Goal: Navigation & Orientation: Find specific page/section

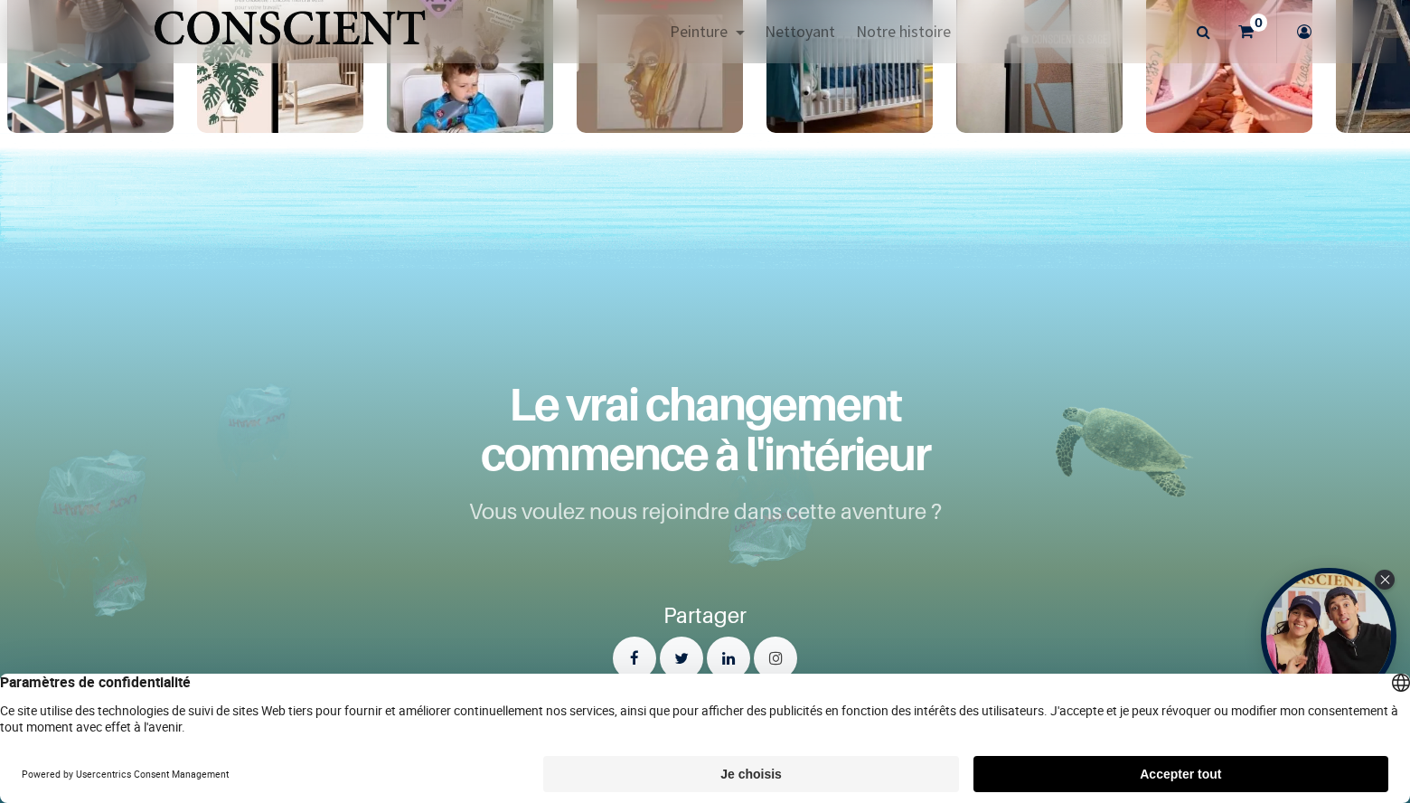
scroll to position [3119, 0]
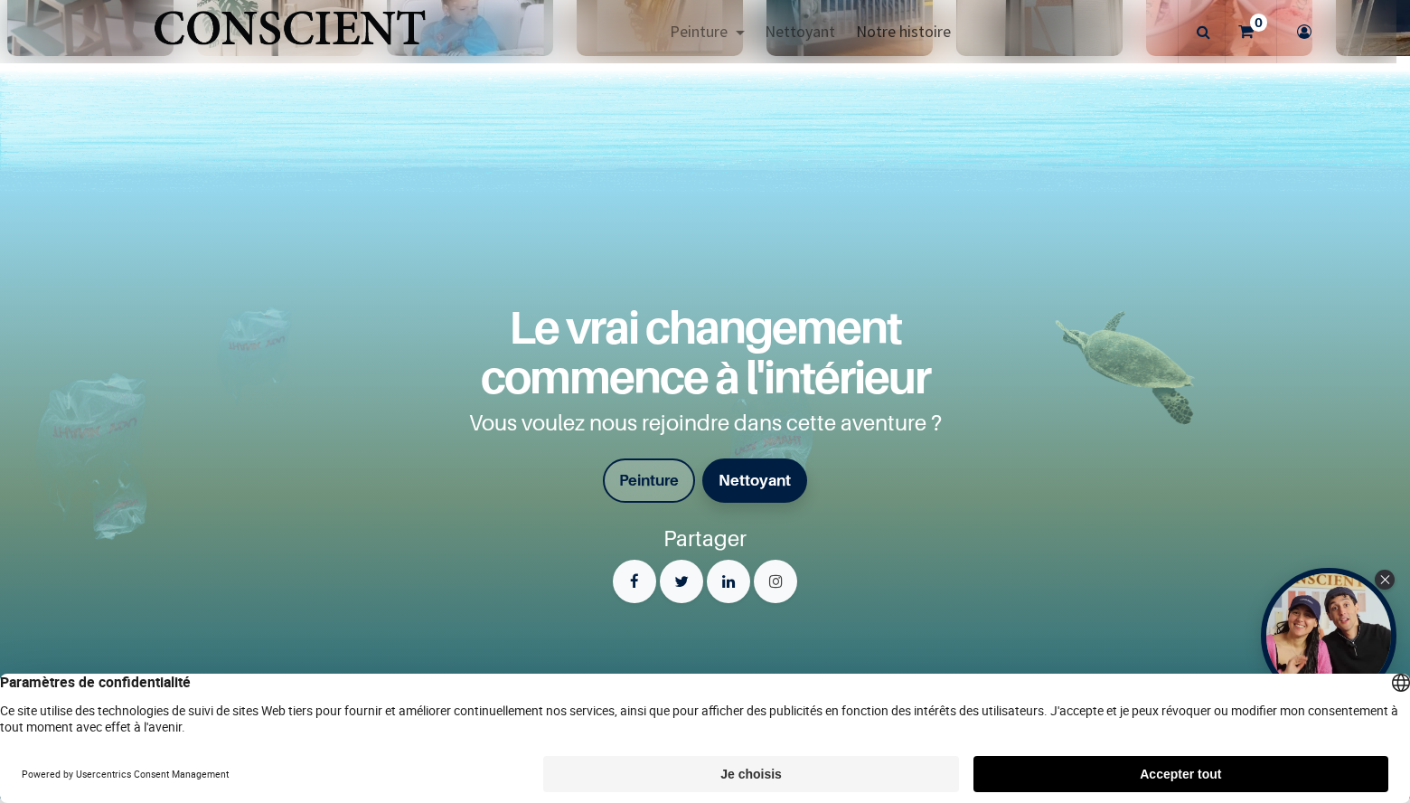
click at [909, 27] on span "Notre histoire" at bounding box center [903, 31] width 95 height 21
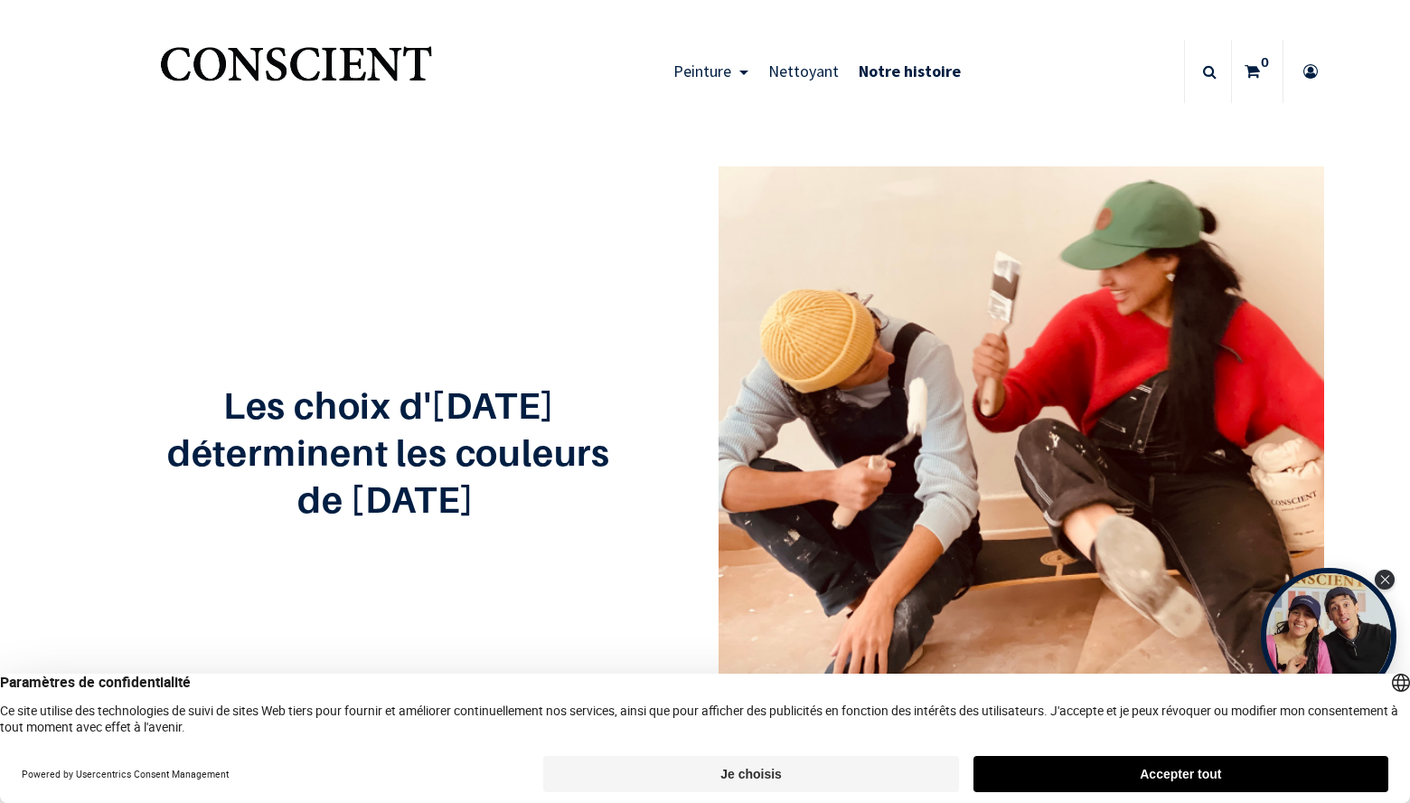
click at [1078, 782] on button "Accepter tout" at bounding box center [1181, 774] width 415 height 36
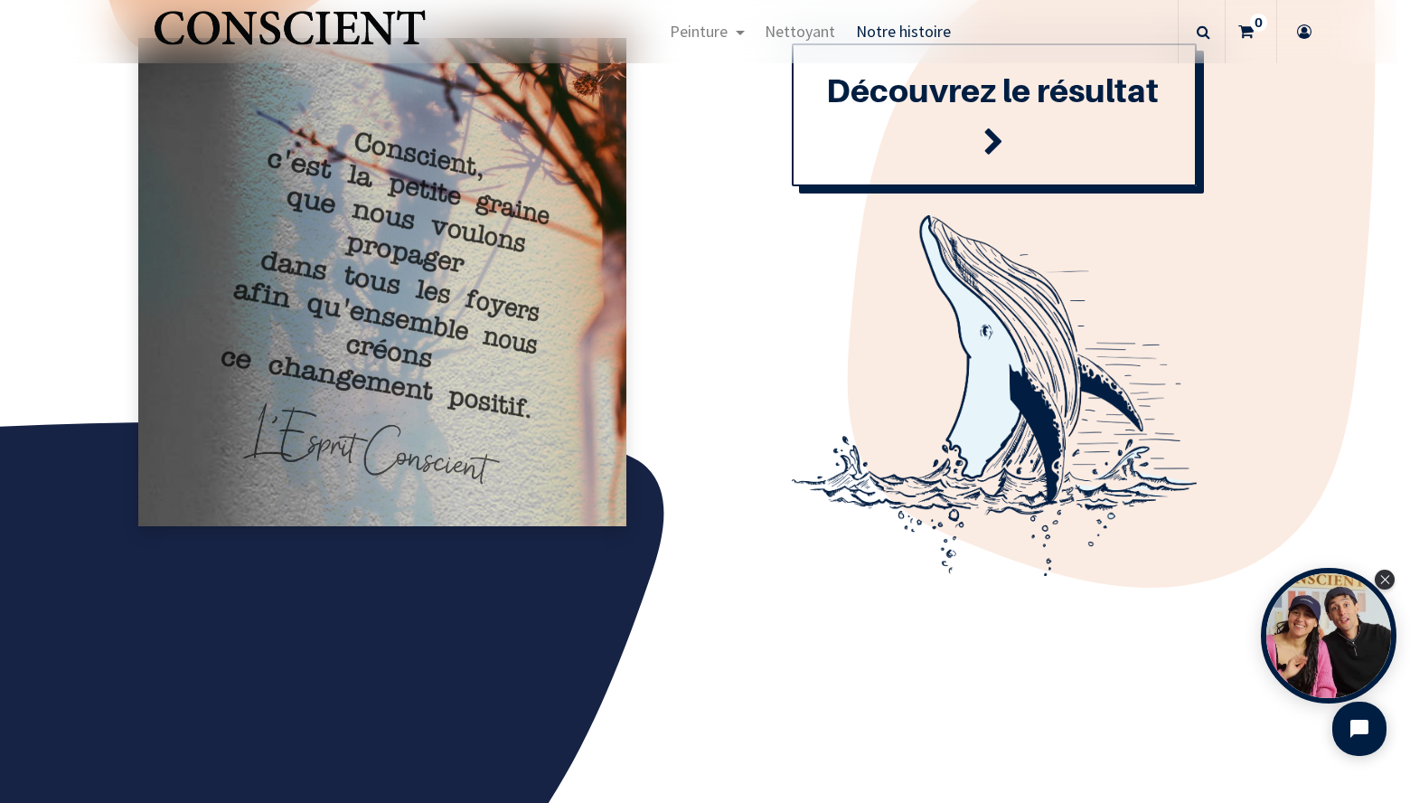
scroll to position [2102, 0]
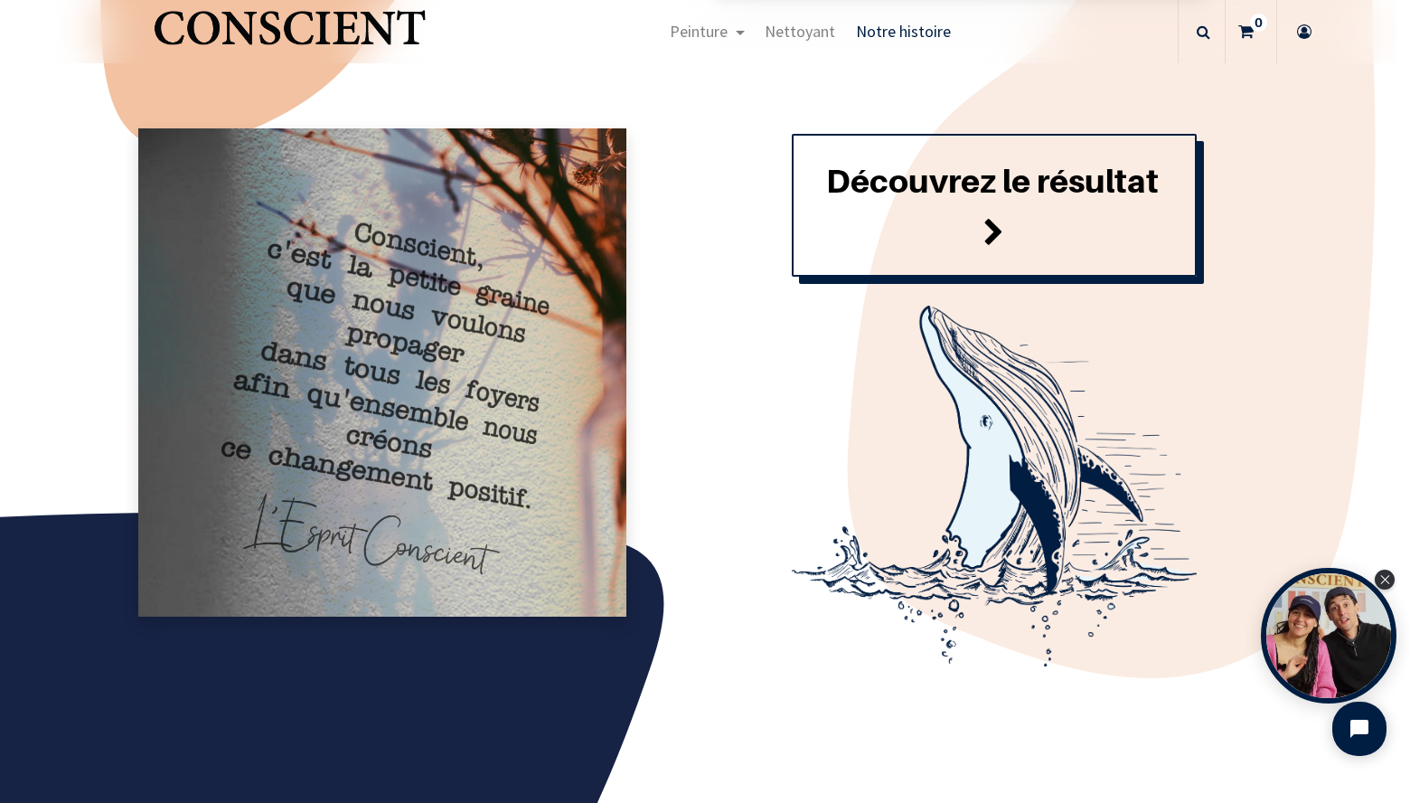
click at [990, 230] on span at bounding box center [993, 233] width 21 height 49
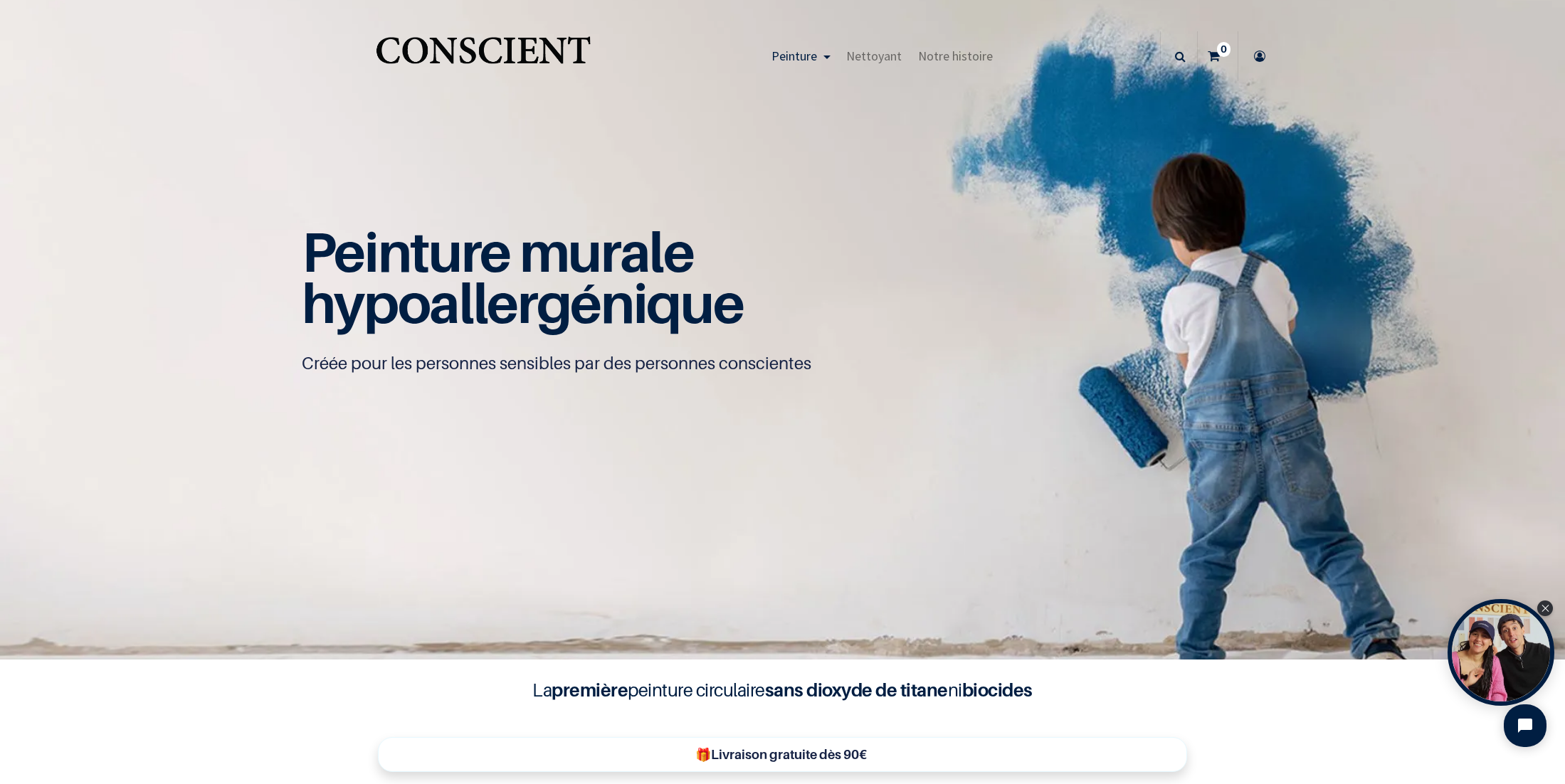
click at [1109, 56] on icon at bounding box center [1260, 56] width 23 height 50
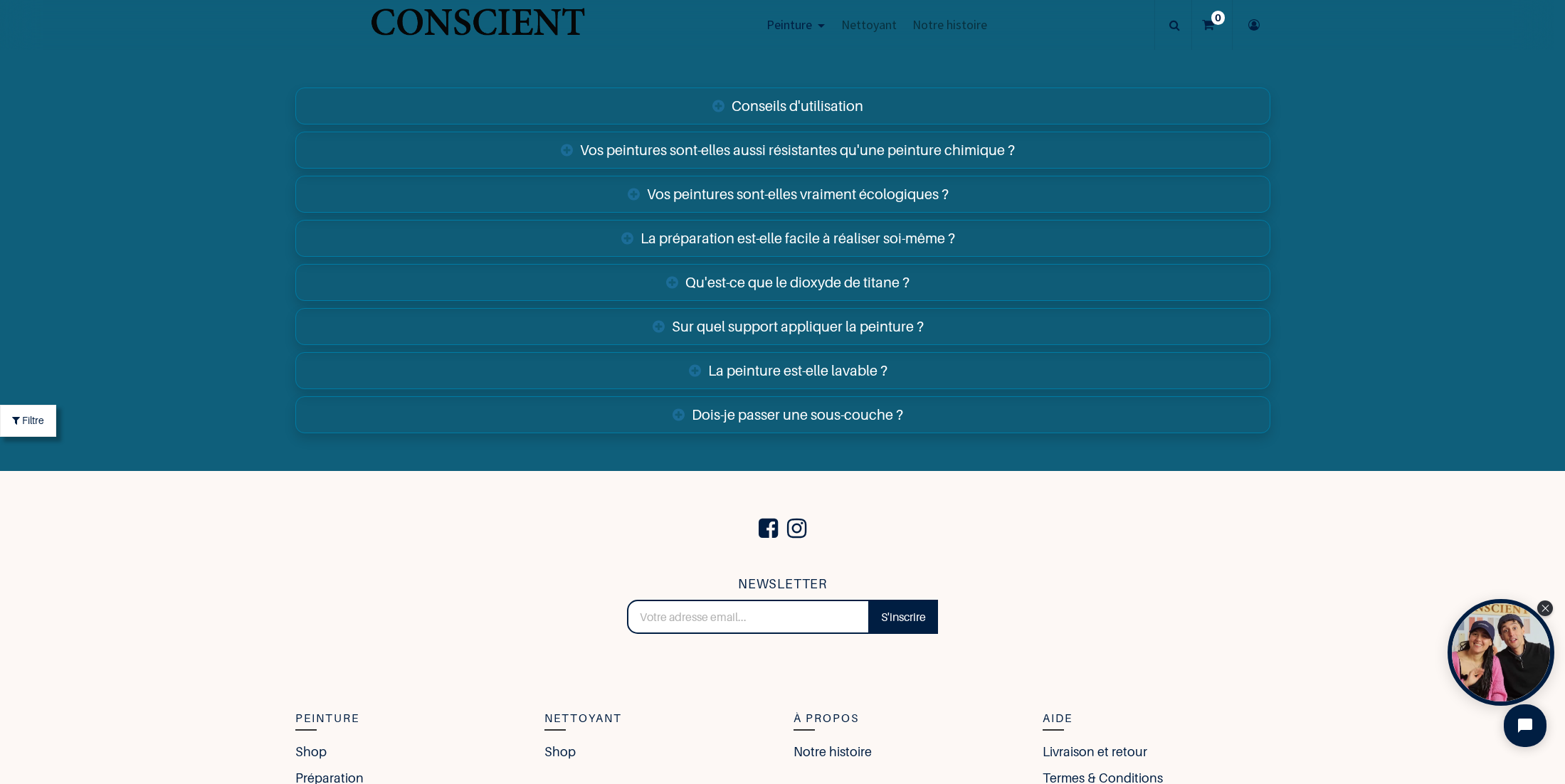
scroll to position [5718, 0]
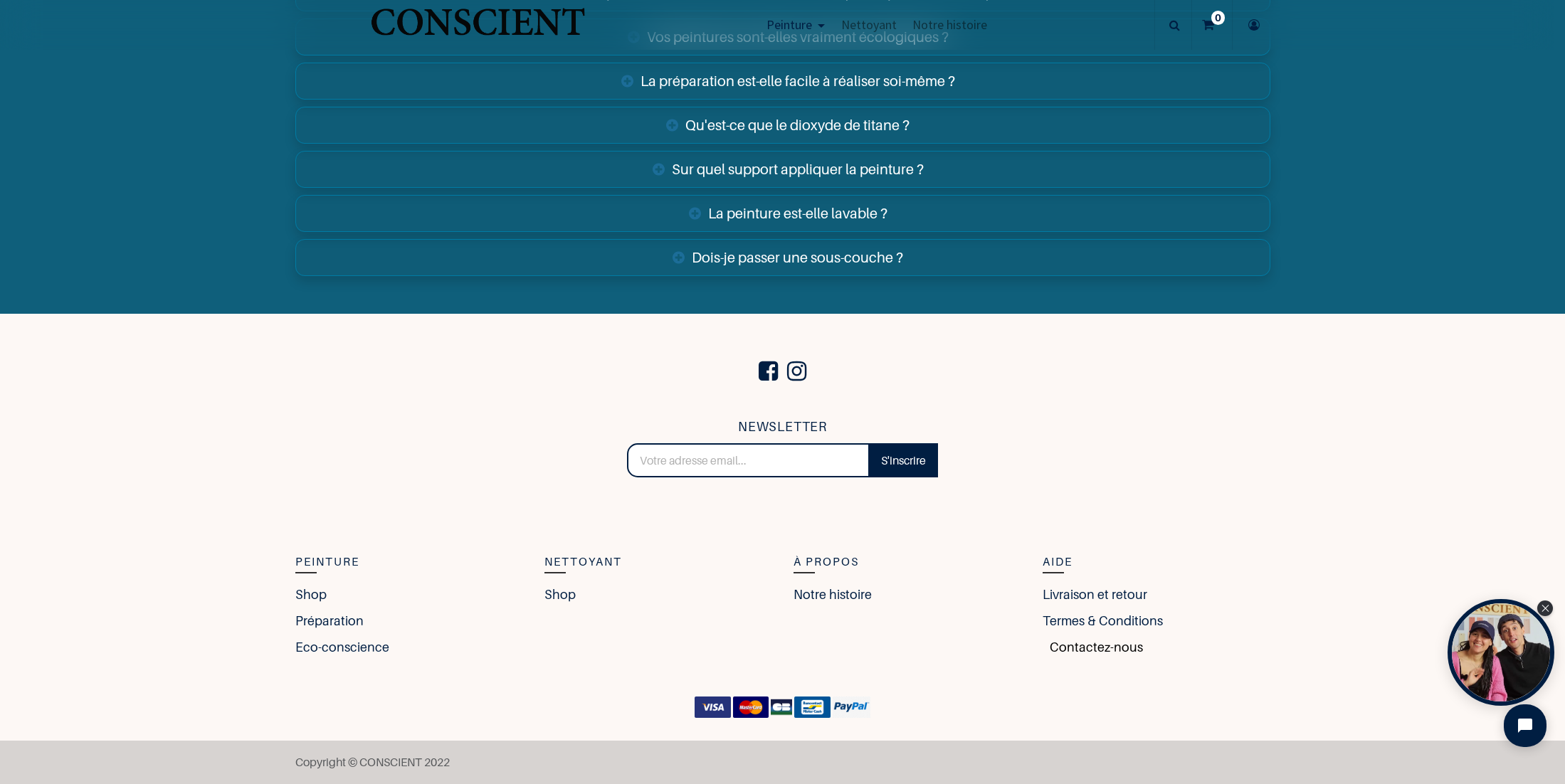
click at [1080, 648] on link "Contactez-nous" at bounding box center [1092, 647] width 100 height 19
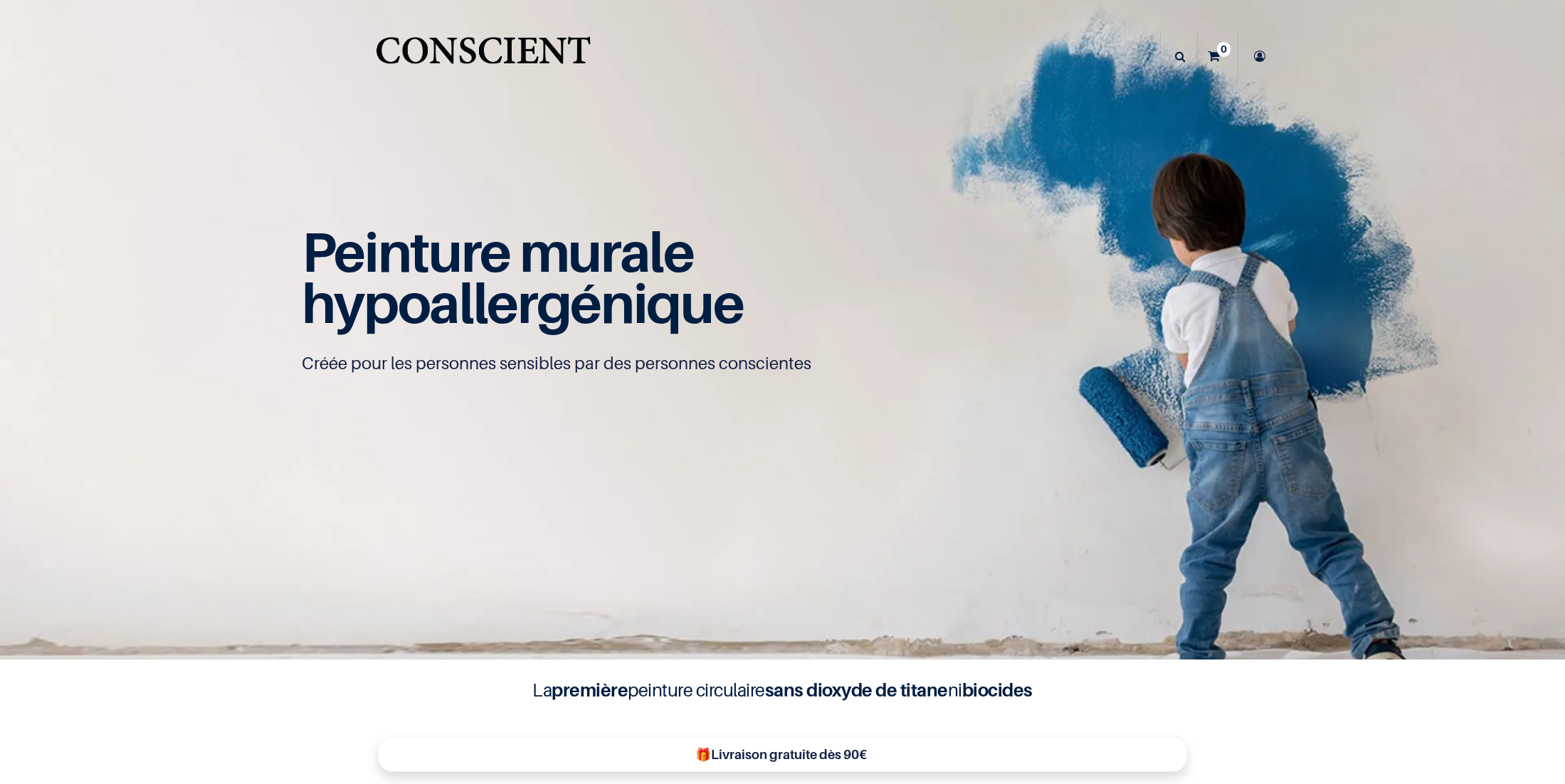
scroll to position [1, 0]
